Goal: Information Seeking & Learning: Learn about a topic

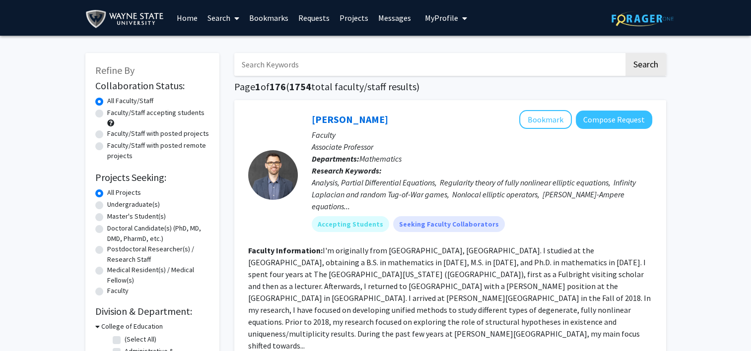
click at [458, 17] on span "My profile dropdown to access profile and logout" at bounding box center [462, 18] width 9 height 35
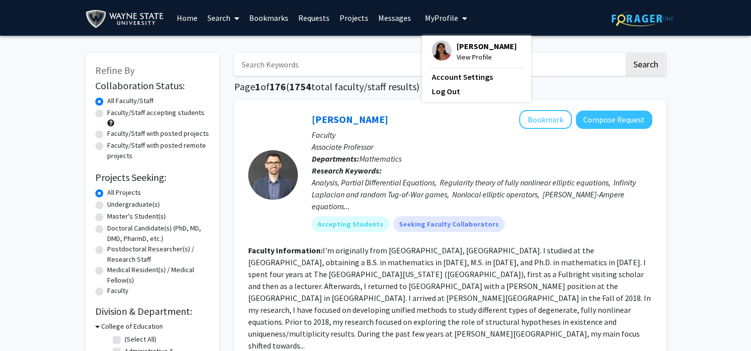
click at [458, 17] on span "My profile dropdown to access profile and logout" at bounding box center [462, 18] width 9 height 35
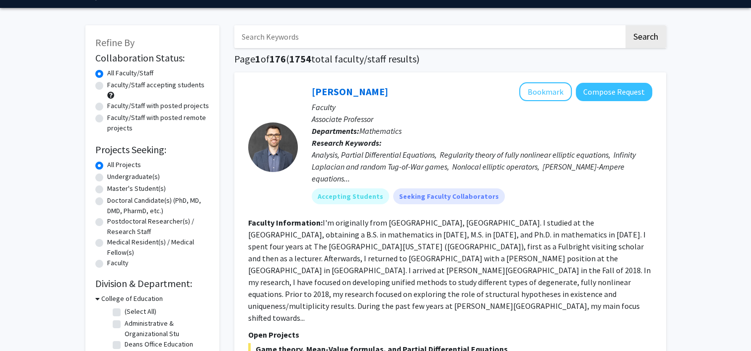
scroll to position [32, 0]
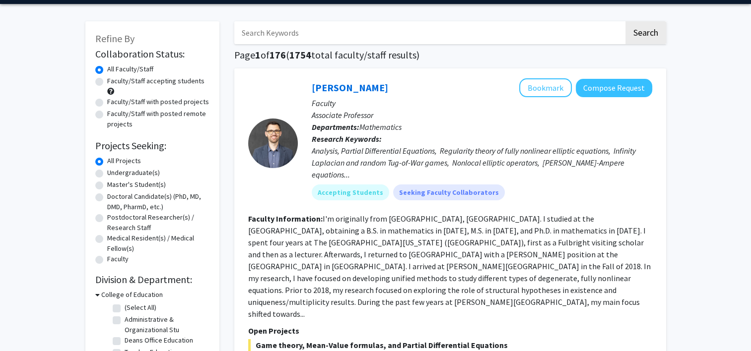
click at [147, 172] on label "Undergraduate(s)" at bounding box center [133, 173] width 53 height 10
click at [114, 172] on input "Undergraduate(s)" at bounding box center [110, 171] width 6 height 6
radio input "true"
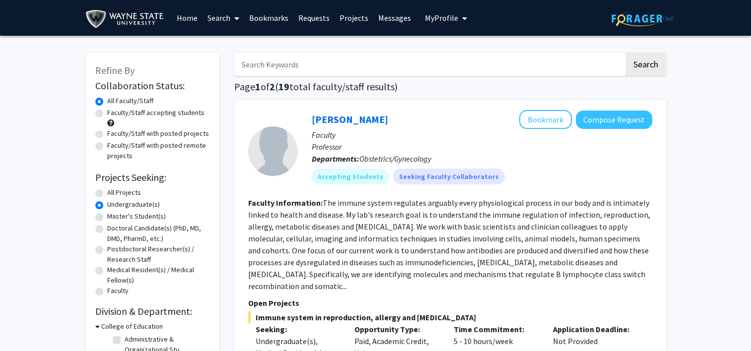
click at [276, 21] on link "Bookmarks" at bounding box center [268, 17] width 49 height 35
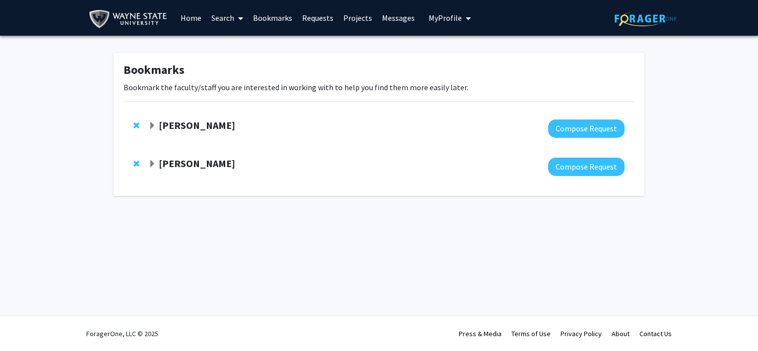
click at [219, 164] on strong "[PERSON_NAME]" at bounding box center [197, 163] width 76 height 12
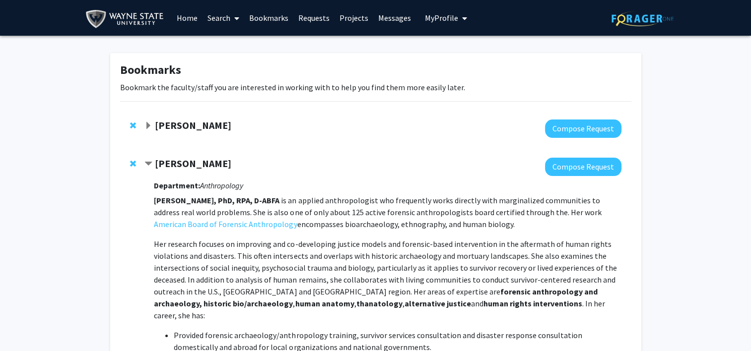
click at [202, 132] on div at bounding box center [382, 129] width 476 height 18
click at [201, 127] on strong "[PERSON_NAME]" at bounding box center [193, 125] width 76 height 12
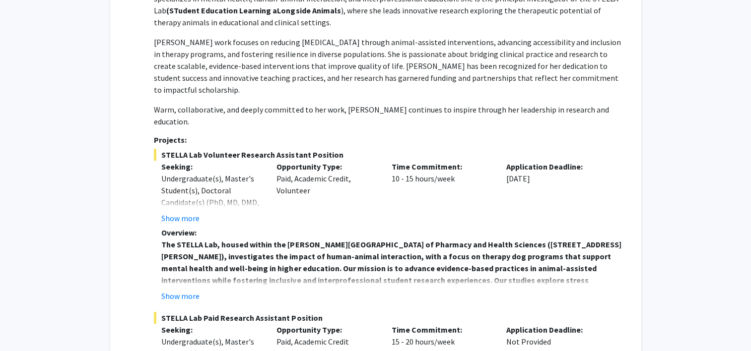
scroll to position [188, 0]
click at [186, 211] on button "Show more" at bounding box center [180, 217] width 38 height 12
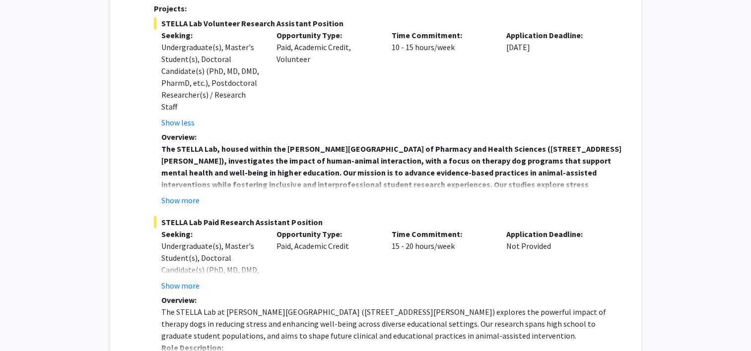
scroll to position [319, 0]
click at [190, 194] on button "Show more" at bounding box center [180, 200] width 38 height 12
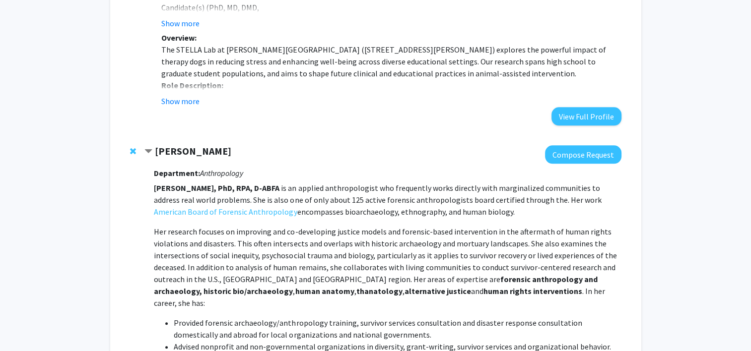
scroll to position [904, 0]
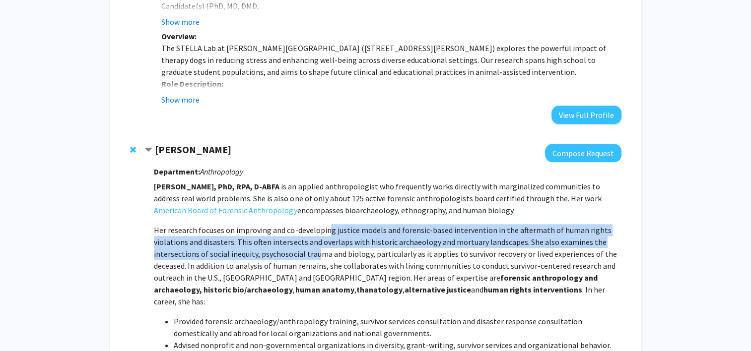
drag, startPoint x: 314, startPoint y: 198, endPoint x: 326, endPoint y: 159, distance: 41.3
click at [326, 181] on p "[PERSON_NAME], PhD, RPA, D-ABFA is an applied anthropologist who frequently wor…" at bounding box center [387, 349] width 467 height 337
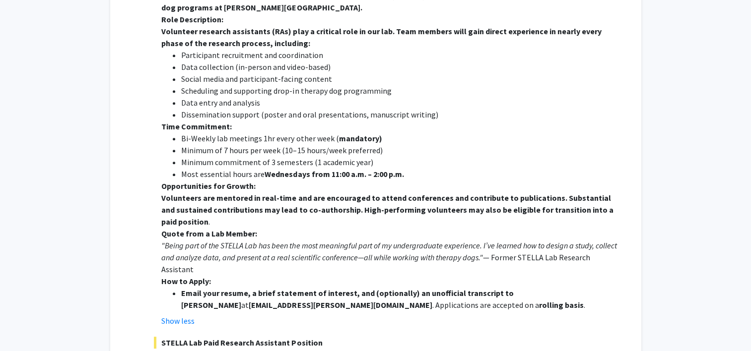
scroll to position [0, 0]
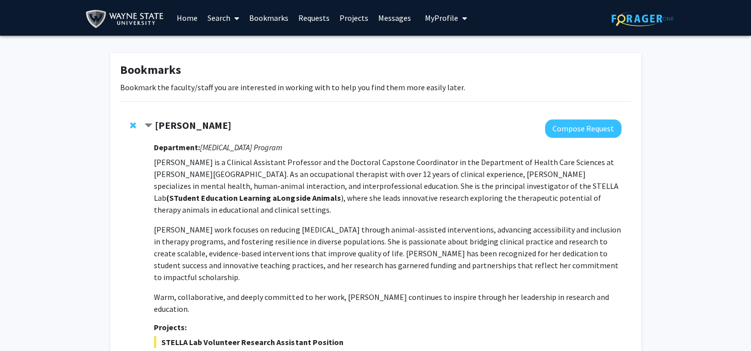
click at [186, 20] on link "Home" at bounding box center [187, 17] width 31 height 35
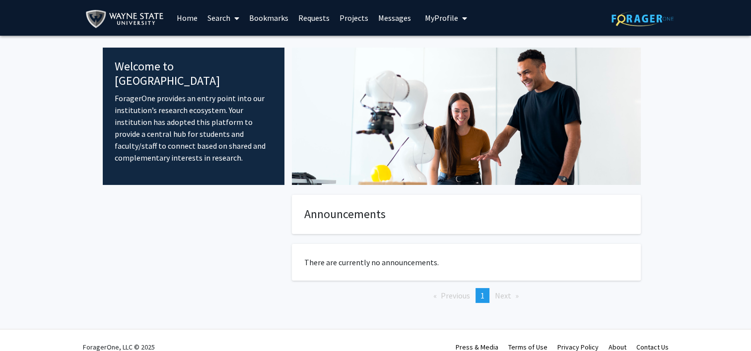
click at [225, 18] on link "Search" at bounding box center [223, 17] width 42 height 35
click at [133, 20] on img at bounding box center [126, 19] width 83 height 22
click at [179, 14] on link "Home" at bounding box center [187, 17] width 31 height 35
click at [348, 24] on link "Projects" at bounding box center [353, 17] width 39 height 35
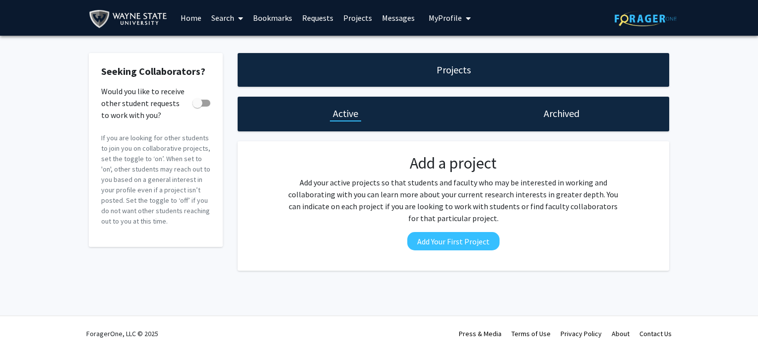
click at [226, 20] on link "Search" at bounding box center [227, 17] width 42 height 35
click at [239, 48] on span "Faculty/Staff" at bounding box center [242, 46] width 73 height 20
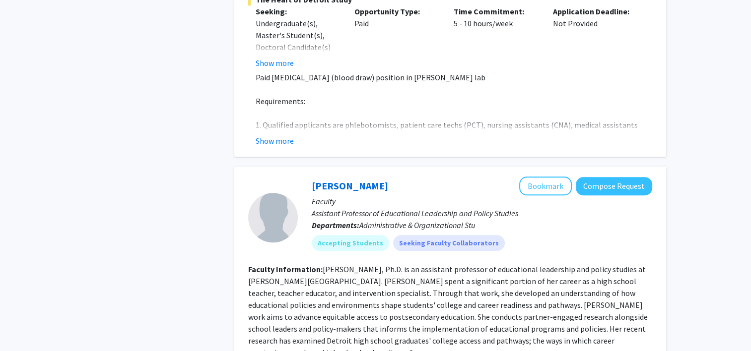
scroll to position [728, 0]
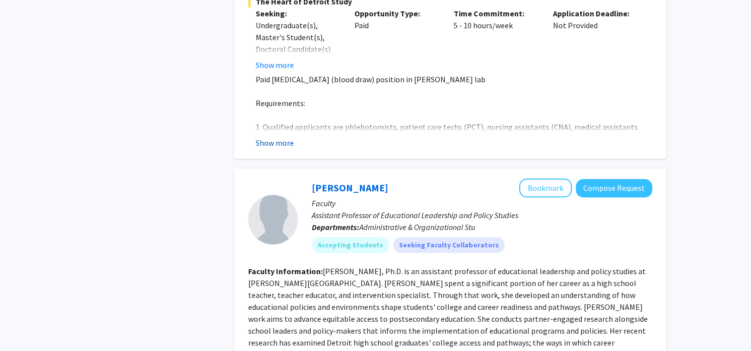
click at [284, 137] on button "Show more" at bounding box center [274, 143] width 38 height 12
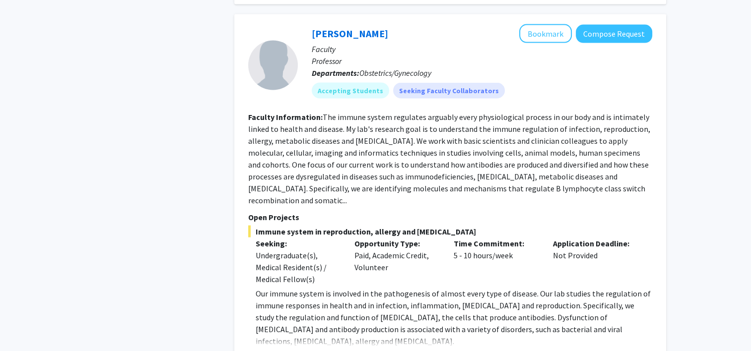
scroll to position [1966, 0]
click at [282, 351] on button "Show more" at bounding box center [274, 357] width 38 height 12
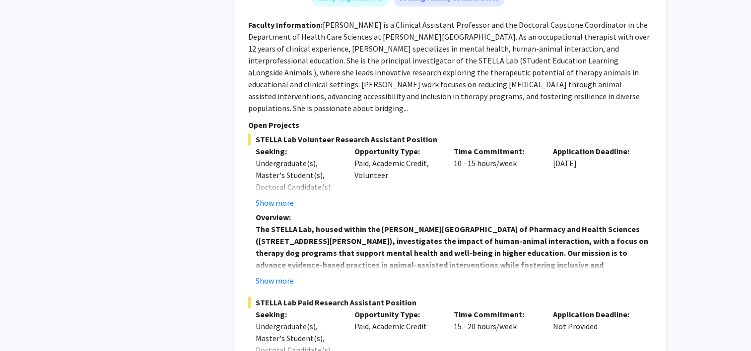
scroll to position [4648, 0]
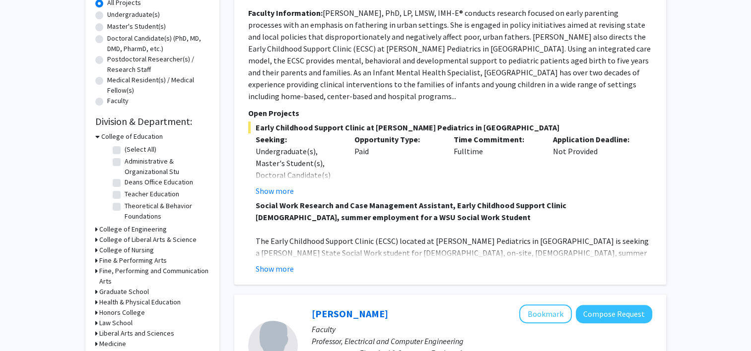
scroll to position [190, 0]
click at [282, 262] on button "Show more" at bounding box center [274, 268] width 38 height 12
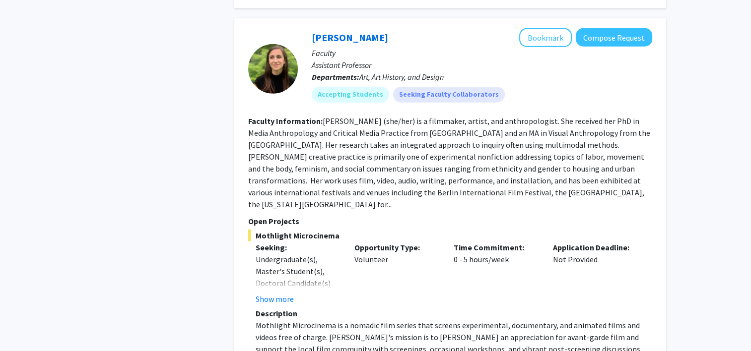
scroll to position [2724, 0]
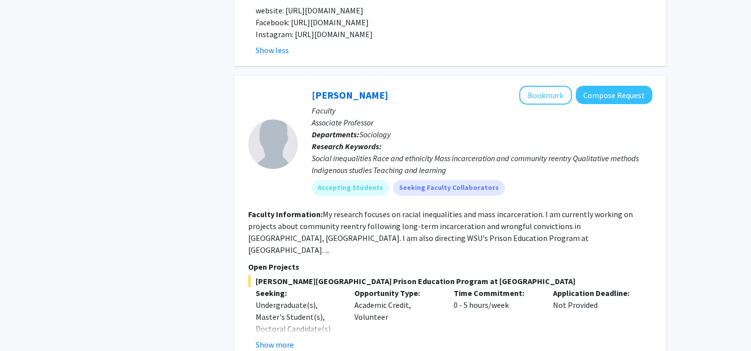
scroll to position [3246, 0]
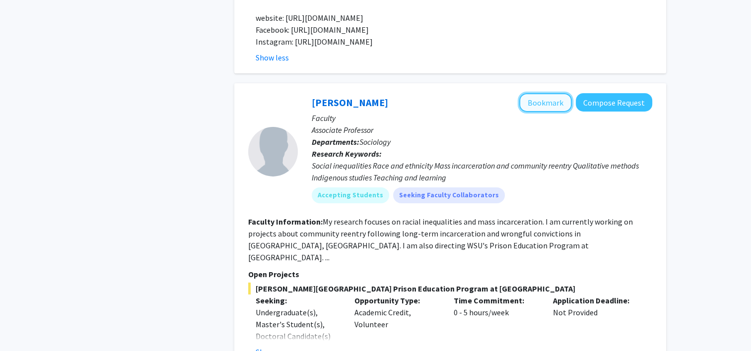
click at [555, 93] on button "Bookmark" at bounding box center [545, 102] width 53 height 19
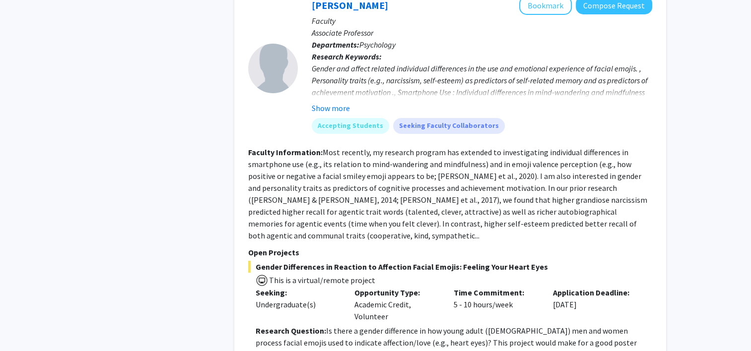
scroll to position [3689, 0]
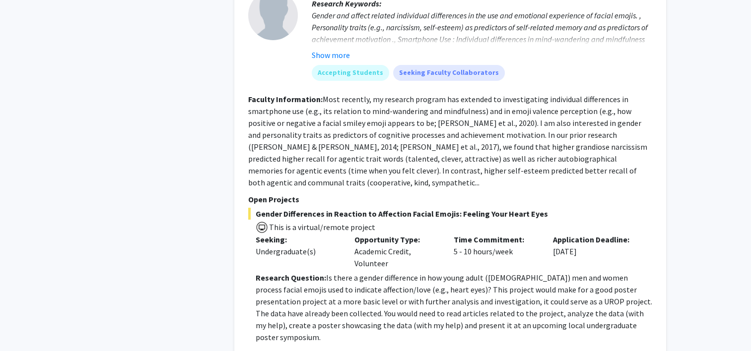
scroll to position [3806, 0]
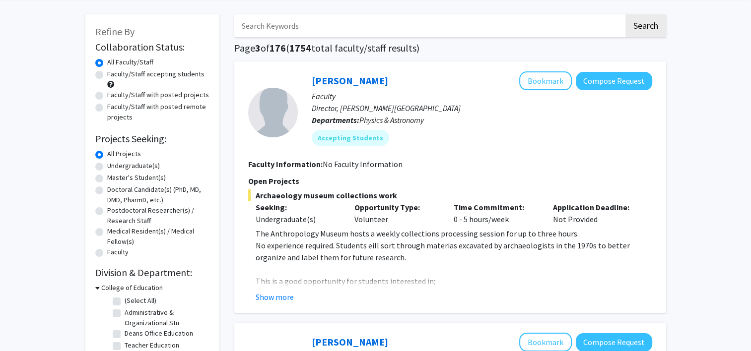
scroll to position [49, 0]
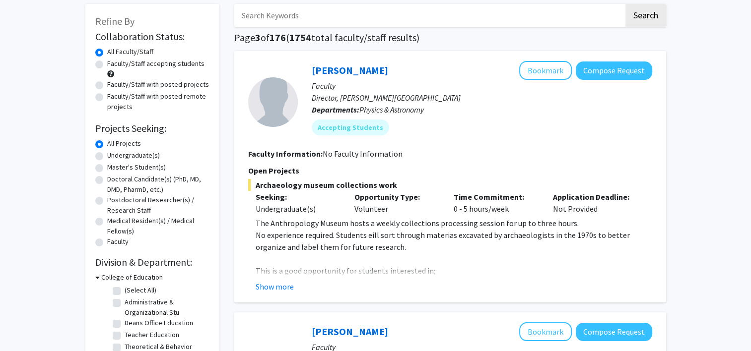
click at [293, 286] on div "Show more" at bounding box center [453, 287] width 396 height 12
click at [282, 285] on button "Show more" at bounding box center [274, 287] width 38 height 12
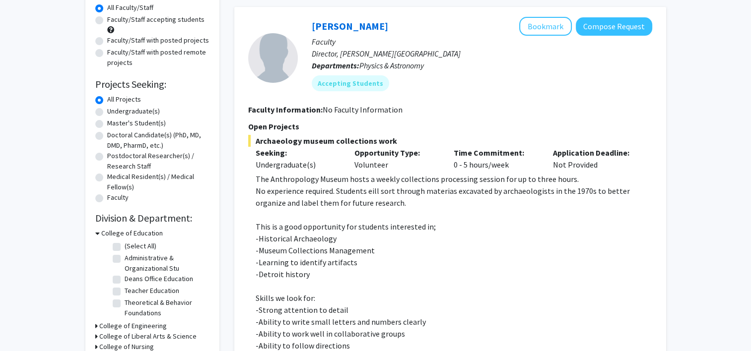
scroll to position [93, 0]
click at [543, 20] on button "Bookmark" at bounding box center [545, 26] width 53 height 19
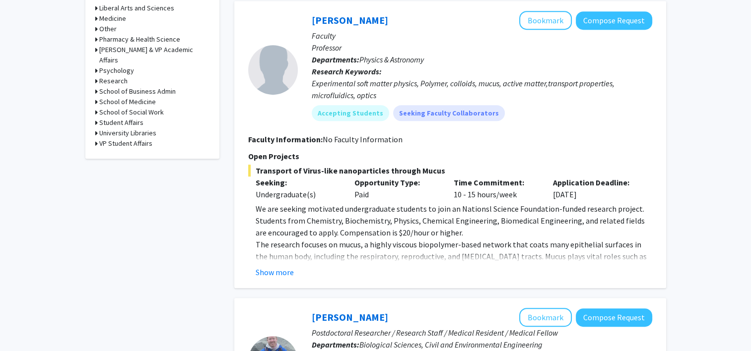
scroll to position [516, 0]
click at [272, 275] on button "Show more" at bounding box center [274, 272] width 38 height 12
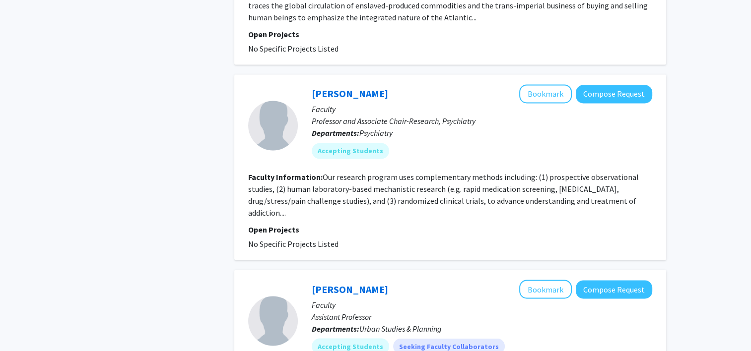
scroll to position [1612, 0]
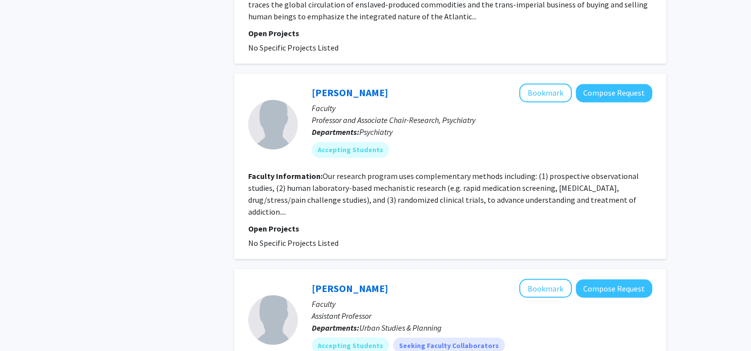
click at [397, 170] on section "Faculty Information: Our research program uses complementary methods including:…" at bounding box center [450, 194] width 404 height 48
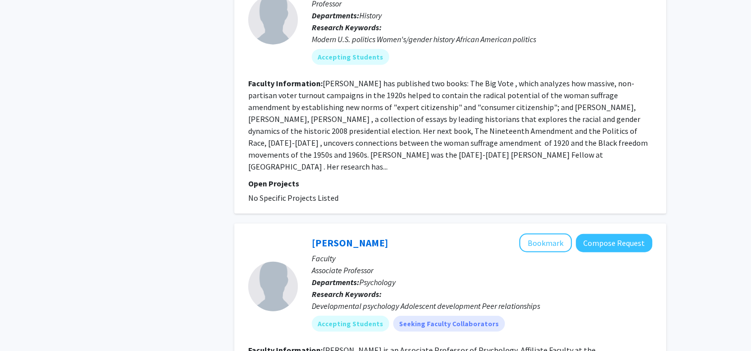
scroll to position [2550, 0]
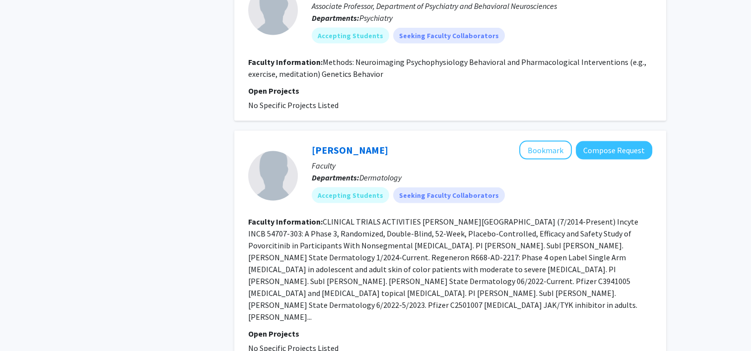
scroll to position [1918, 0]
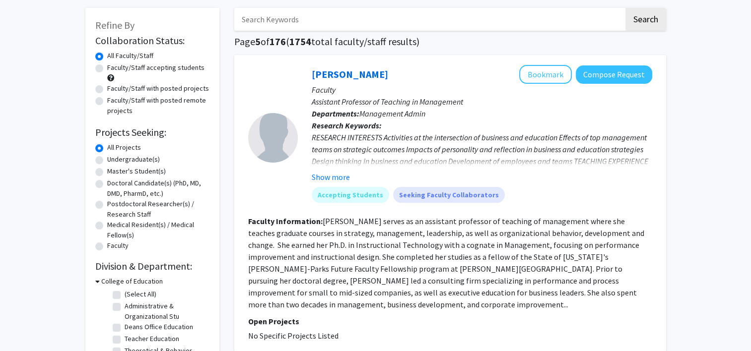
scroll to position [44, 0]
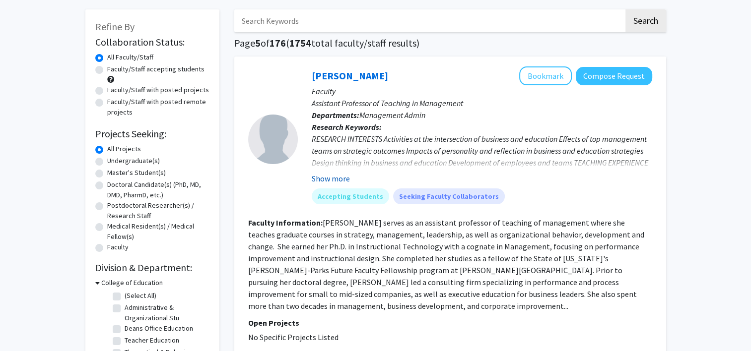
click at [337, 181] on button "Show more" at bounding box center [331, 179] width 38 height 12
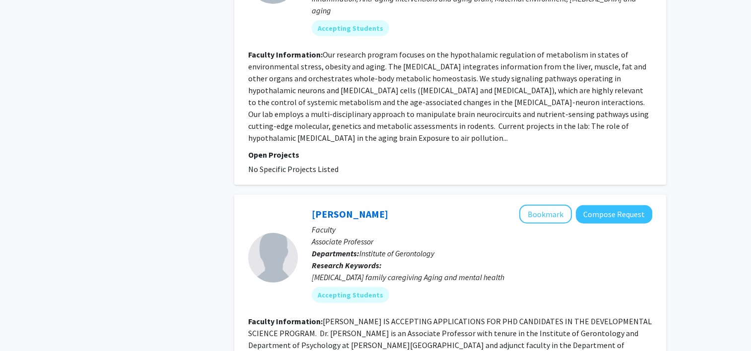
scroll to position [2605, 0]
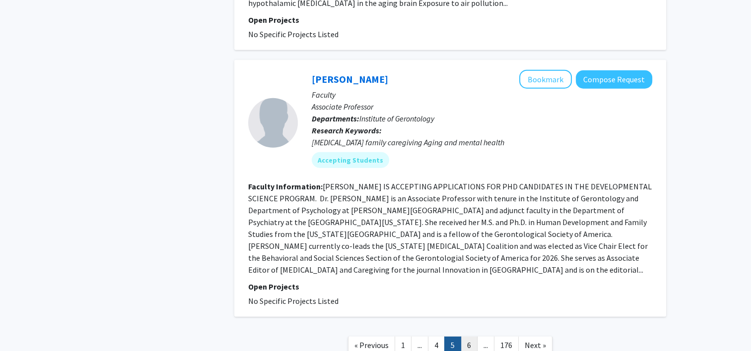
click at [465, 337] on link "6" at bounding box center [468, 345] width 17 height 17
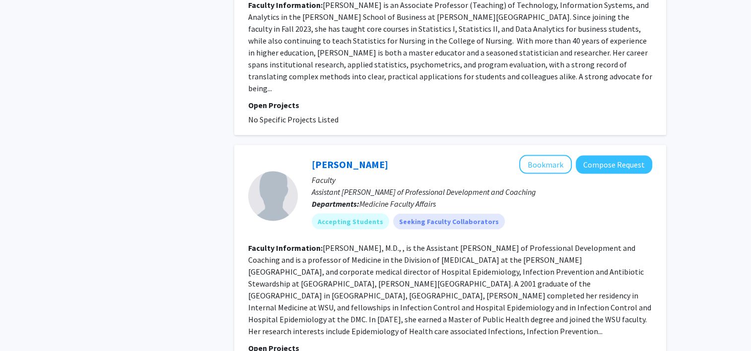
scroll to position [2136, 0]
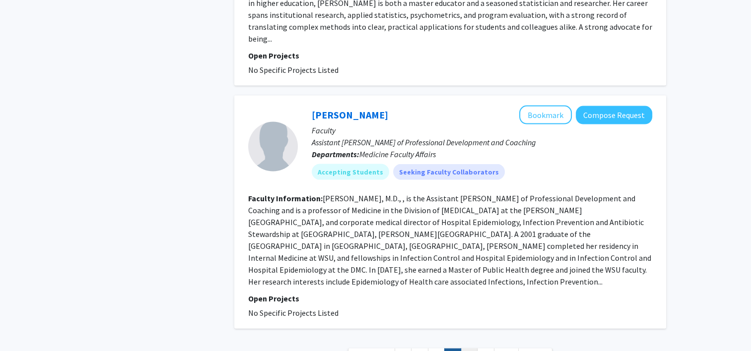
click at [476, 349] on link "7" at bounding box center [468, 357] width 17 height 17
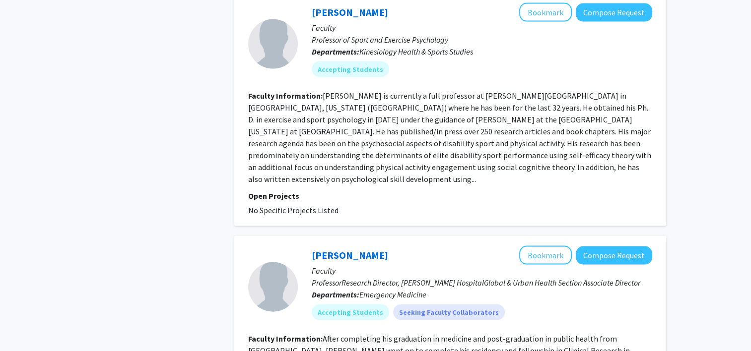
scroll to position [2180, 0]
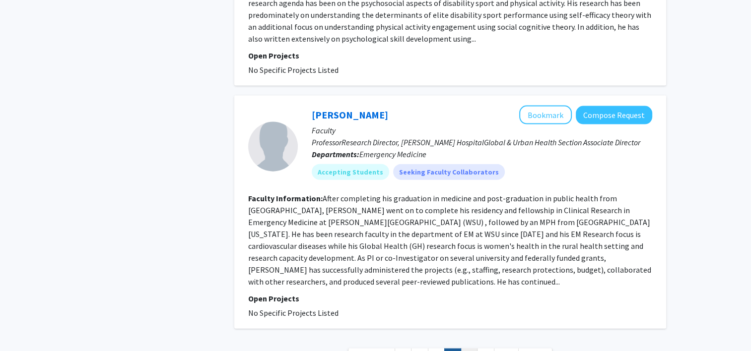
click at [466, 349] on link "8" at bounding box center [468, 357] width 17 height 17
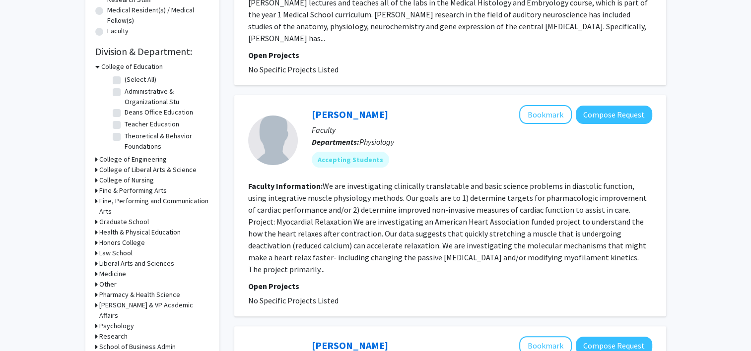
scroll to position [261, 0]
click at [111, 196] on h3 "Fine, Performing and Communication Arts" at bounding box center [154, 205] width 110 height 21
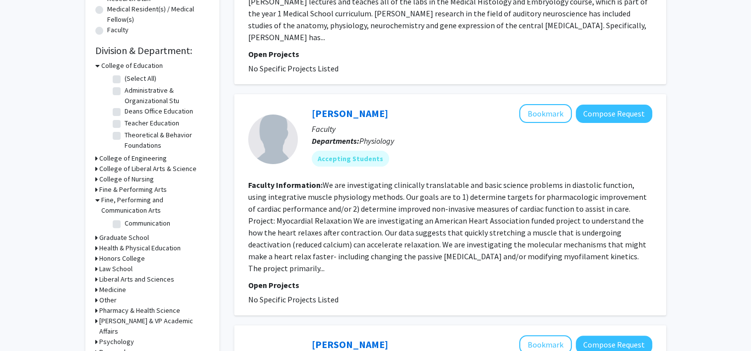
click at [124, 188] on h3 "Fine & Performing Arts" at bounding box center [132, 190] width 67 height 10
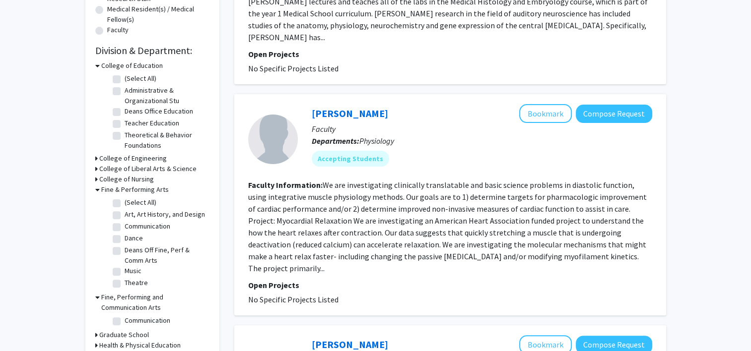
click at [125, 214] on label "Art, Art History, and Design" at bounding box center [165, 214] width 80 height 10
click at [125, 214] on input "Art, Art History, and Design" at bounding box center [128, 212] width 6 height 6
checkbox input "true"
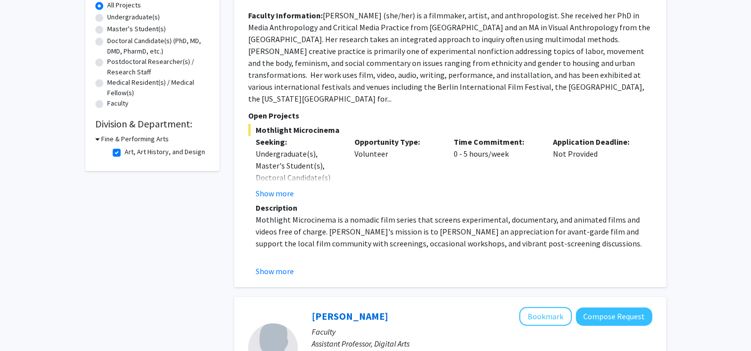
scroll to position [188, 0]
click at [279, 264] on button "Show more" at bounding box center [274, 270] width 38 height 12
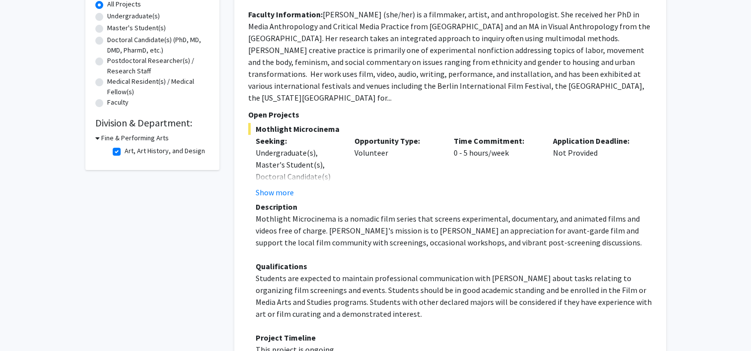
click at [135, 139] on h3 "Fine & Performing Arts" at bounding box center [134, 138] width 67 height 10
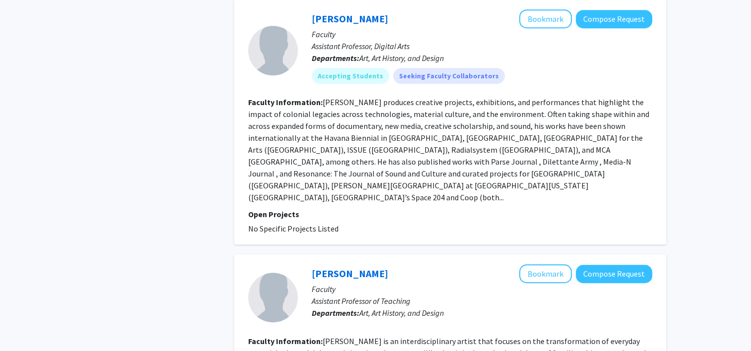
scroll to position [700, 0]
click at [297, 134] on fg-read-more "[PERSON_NAME] produces creative projects, exhibitions, and performances that hi…" at bounding box center [448, 149] width 401 height 105
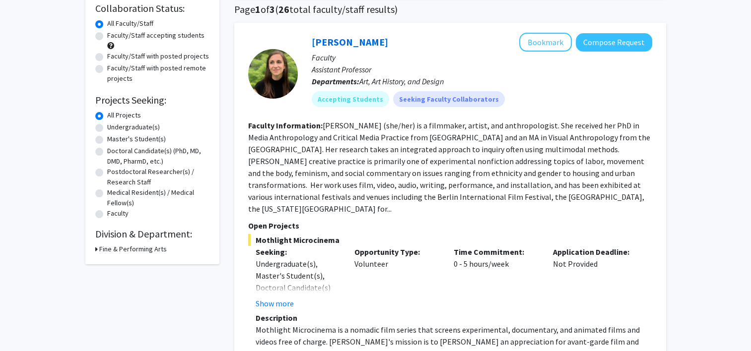
scroll to position [0, 0]
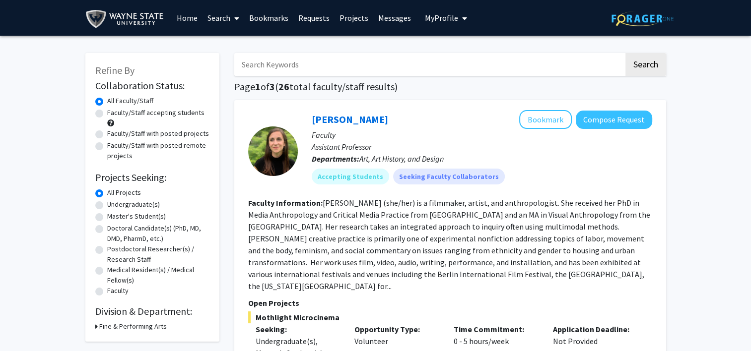
click at [130, 322] on h3 "Fine & Performing Arts" at bounding box center [132, 326] width 67 height 10
click at [132, 336] on label "Art, Art History, and Design" at bounding box center [165, 339] width 80 height 10
click at [131, 336] on input "Art, Art History, and Design" at bounding box center [128, 337] width 6 height 6
checkbox input "false"
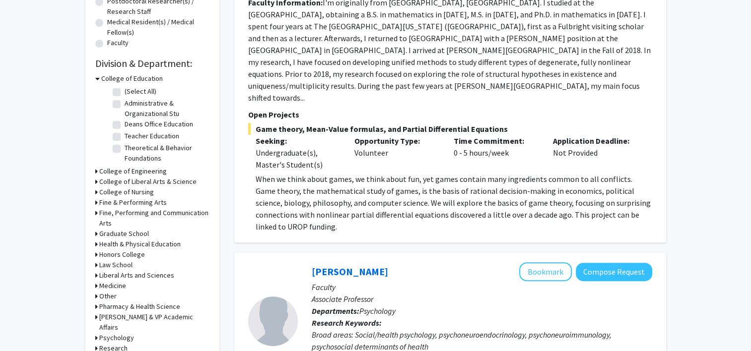
scroll to position [254, 0]
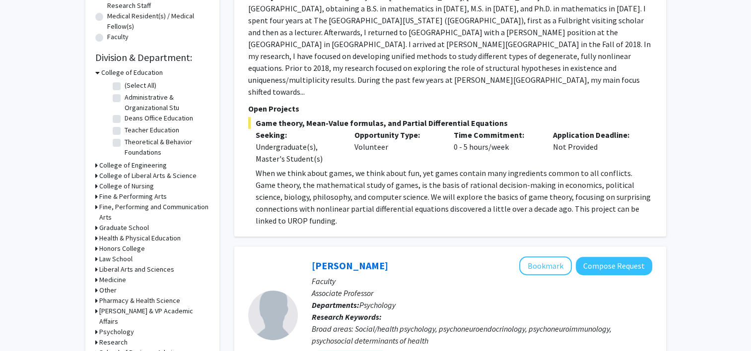
click at [132, 173] on h3 "College of Liberal Arts & Science" at bounding box center [147, 176] width 97 height 10
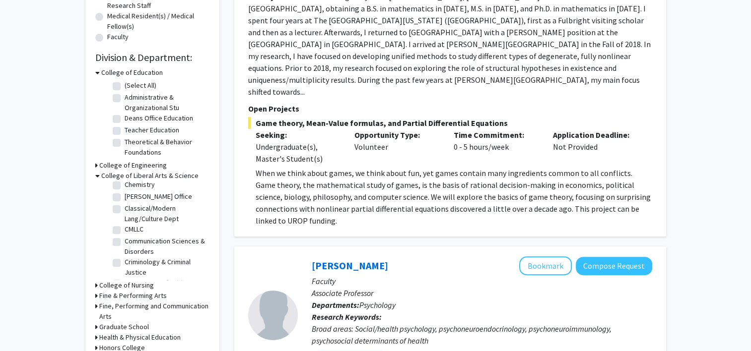
scroll to position [57, 0]
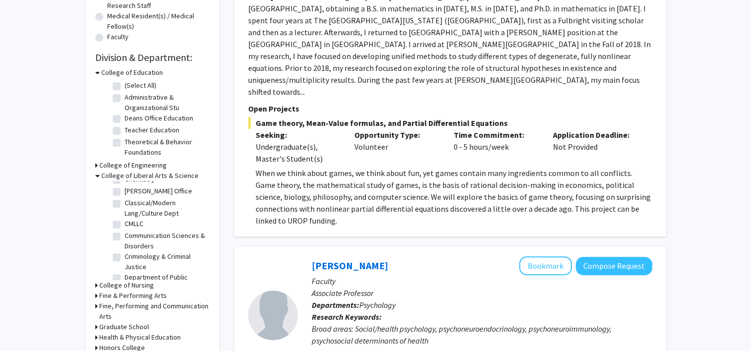
click at [155, 191] on label "[PERSON_NAME] Office" at bounding box center [158, 191] width 67 height 10
click at [131, 191] on input "[PERSON_NAME] Office" at bounding box center [128, 189] width 6 height 6
checkbox input "true"
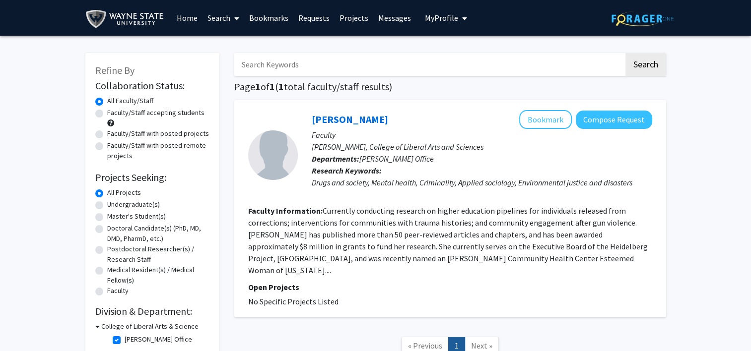
scroll to position [63, 0]
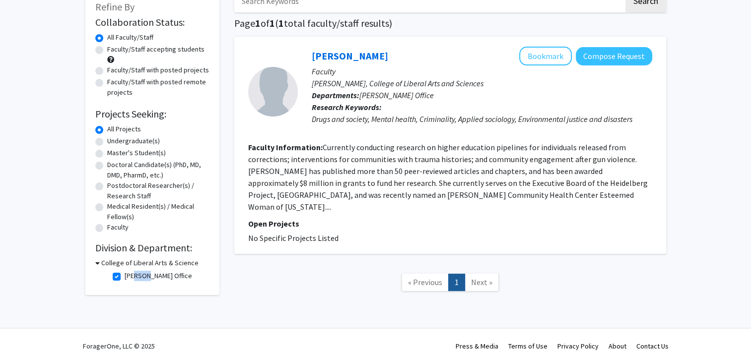
drag, startPoint x: 143, startPoint y: 280, endPoint x: 130, endPoint y: 275, distance: 13.8
click at [130, 275] on label "[PERSON_NAME] Office" at bounding box center [158, 276] width 67 height 10
drag, startPoint x: 130, startPoint y: 275, endPoint x: 117, endPoint y: 276, distance: 12.9
click at [125, 276] on label "[PERSON_NAME] Office" at bounding box center [158, 276] width 67 height 10
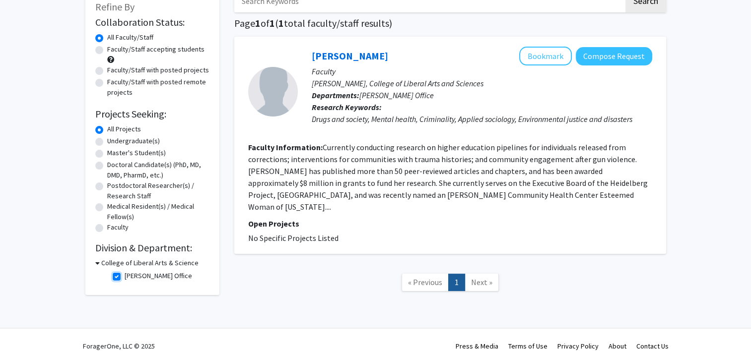
click at [125, 276] on input "[PERSON_NAME] Office" at bounding box center [128, 274] width 6 height 6
checkbox input "false"
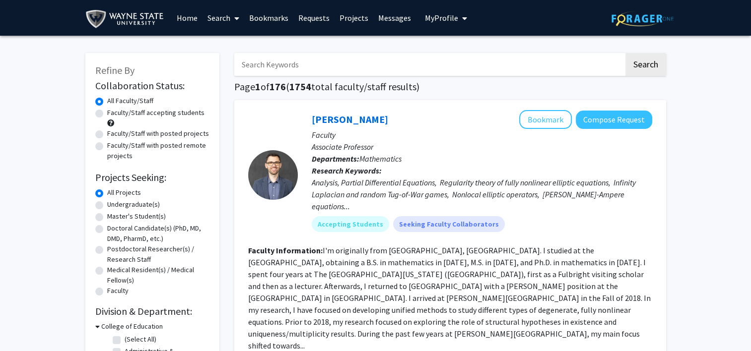
click at [107, 205] on label "Undergraduate(s)" at bounding box center [133, 204] width 53 height 10
click at [107, 205] on input "Undergraduate(s)" at bounding box center [110, 202] width 6 height 6
radio input "true"
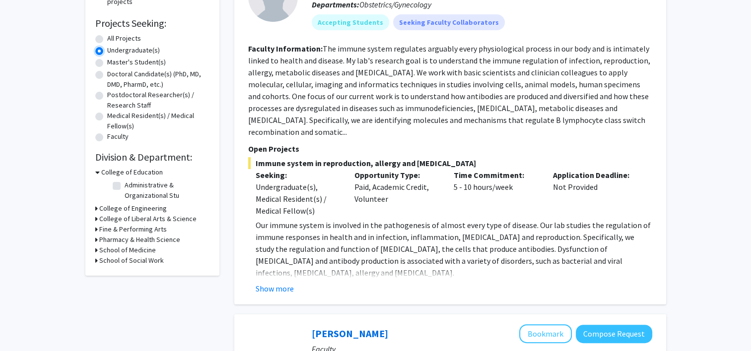
scroll to position [159, 0]
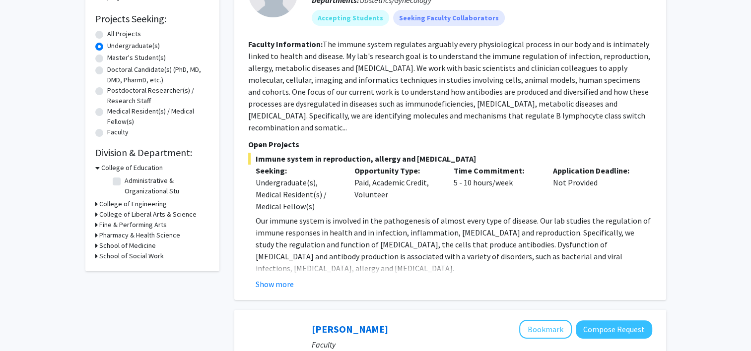
click at [137, 167] on h3 "College of Education" at bounding box center [132, 168] width 62 height 10
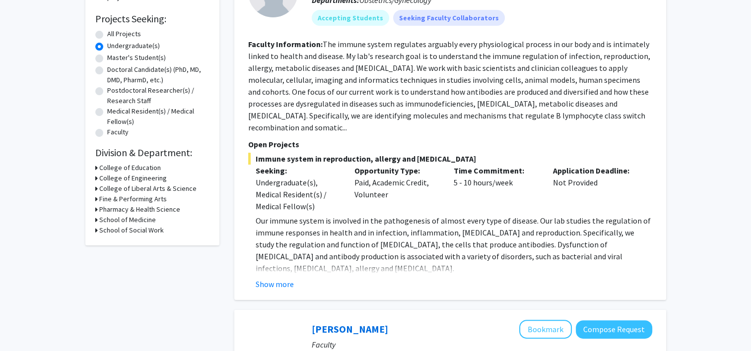
click at [136, 190] on h3 "College of Liberal Arts & Science" at bounding box center [147, 189] width 97 height 10
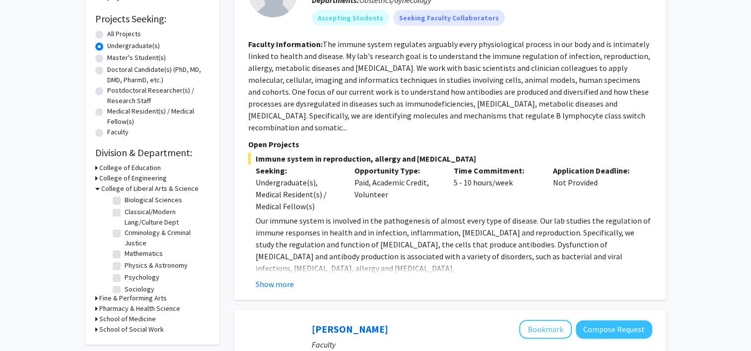
scroll to position [18, 0]
click at [132, 275] on label "Psychology" at bounding box center [142, 272] width 35 height 10
click at [131, 274] on input "Psychology" at bounding box center [128, 270] width 6 height 6
checkbox input "true"
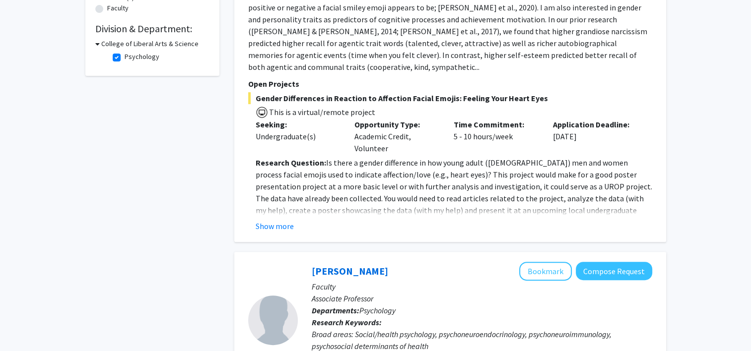
scroll to position [282, 0]
click at [280, 221] on button "Show more" at bounding box center [274, 227] width 38 height 12
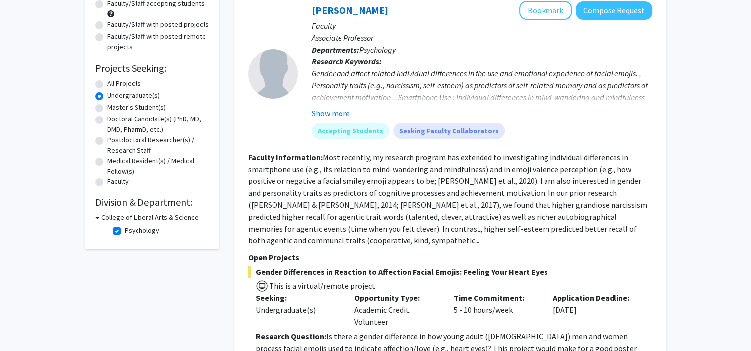
scroll to position [108, 0]
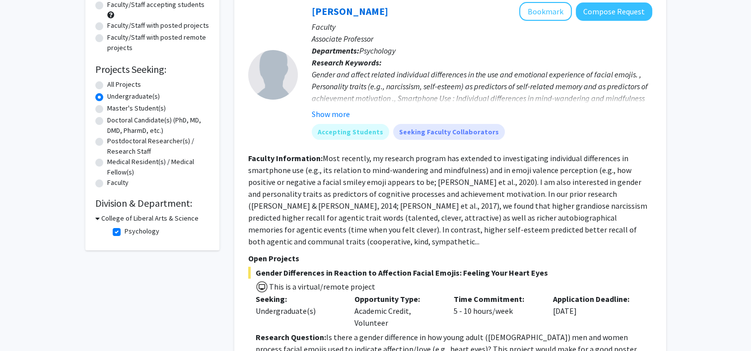
click at [142, 229] on label "Psychology" at bounding box center [142, 231] width 35 height 10
click at [131, 229] on input "Psychology" at bounding box center [128, 229] width 6 height 6
checkbox input "false"
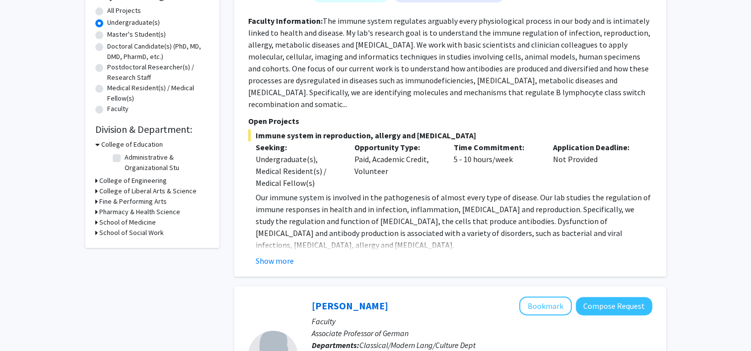
scroll to position [183, 0]
click at [153, 197] on h3 "Fine & Performing Arts" at bounding box center [132, 201] width 67 height 10
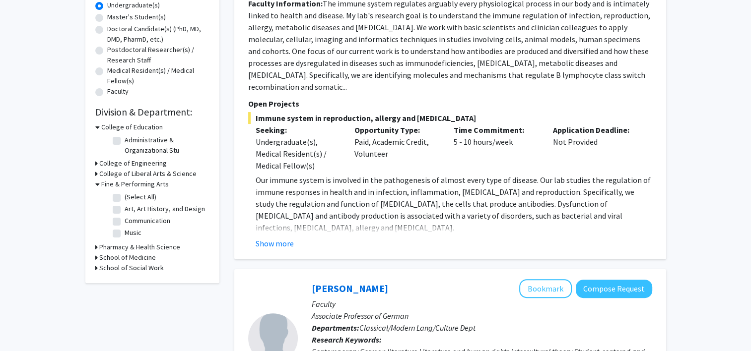
scroll to position [202, 0]
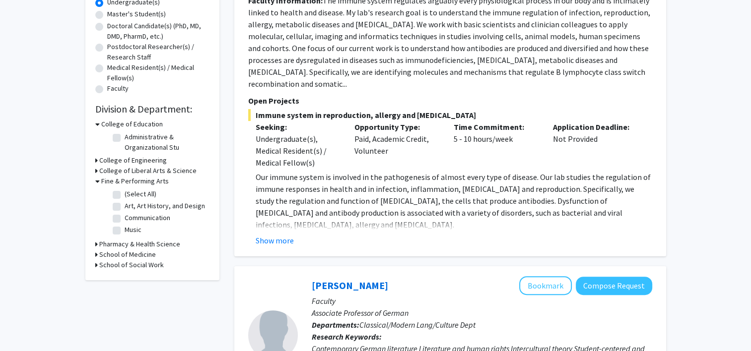
click at [142, 178] on h3 "Fine & Performing Arts" at bounding box center [134, 181] width 67 height 10
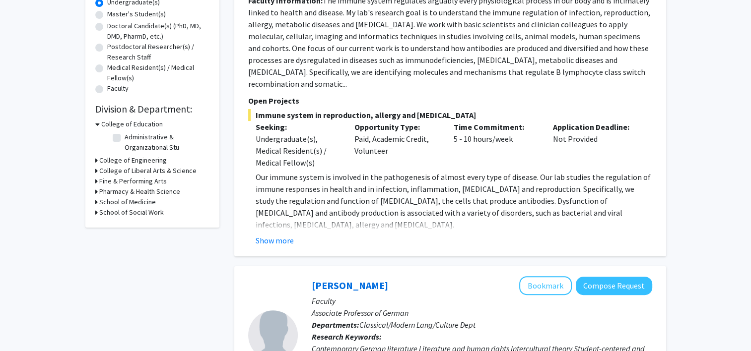
click at [151, 215] on h3 "School of Social Work" at bounding box center [131, 212] width 64 height 10
click at [154, 215] on h3 "School of Social Work" at bounding box center [133, 212] width 64 height 10
click at [149, 207] on h3 "School of Social Work" at bounding box center [131, 212] width 64 height 10
click at [149, 207] on h3 "School of Social Work" at bounding box center [133, 212] width 64 height 10
click at [148, 199] on h3 "School of Medicine" at bounding box center [127, 202] width 57 height 10
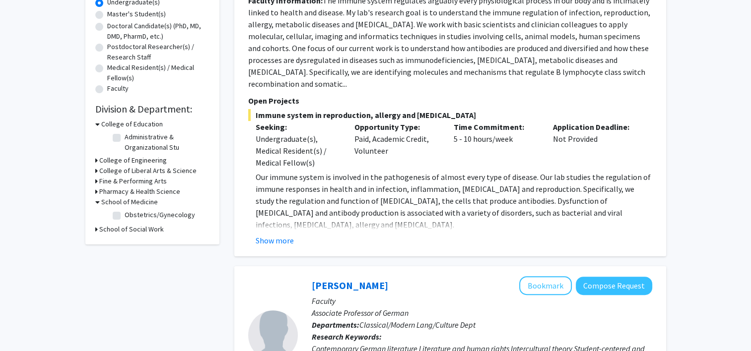
click at [148, 199] on h3 "School of Medicine" at bounding box center [129, 202] width 57 height 10
click at [149, 194] on h3 "Pharmacy & Health Science" at bounding box center [139, 192] width 81 height 10
click at [149, 192] on h3 "Pharmacy & Health Science" at bounding box center [141, 192] width 81 height 10
click at [147, 191] on h3 "Pharmacy & Health Science" at bounding box center [139, 192] width 81 height 10
click at [143, 202] on label "[MEDICAL_DATA] Program" at bounding box center [162, 204] width 74 height 10
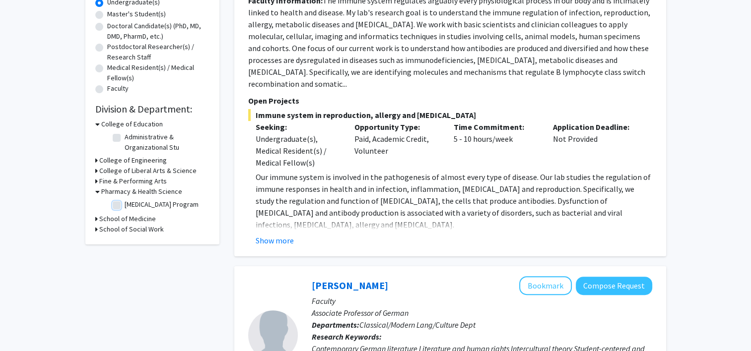
click at [131, 202] on input "[MEDICAL_DATA] Program" at bounding box center [128, 202] width 6 height 6
checkbox input "true"
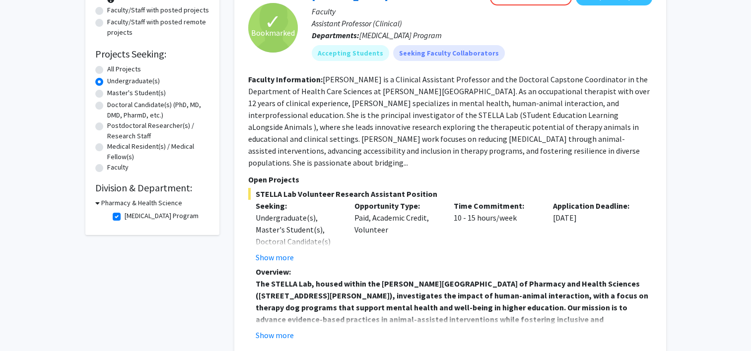
scroll to position [126, 0]
